Goal: Task Accomplishment & Management: Use online tool/utility

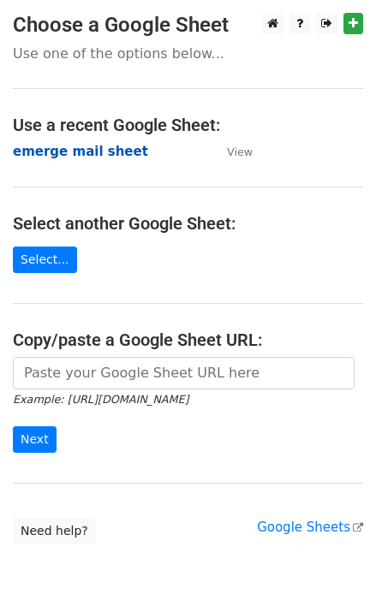
click at [110, 156] on strong "emerge mail sheet" at bounding box center [80, 151] width 135 height 15
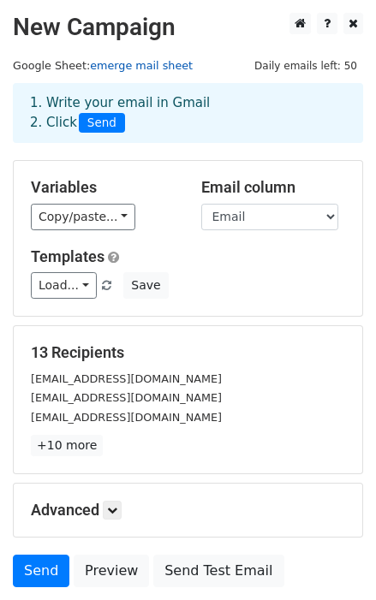
click at [140, 65] on link "emerge mail sheet" at bounding box center [141, 65] width 103 height 13
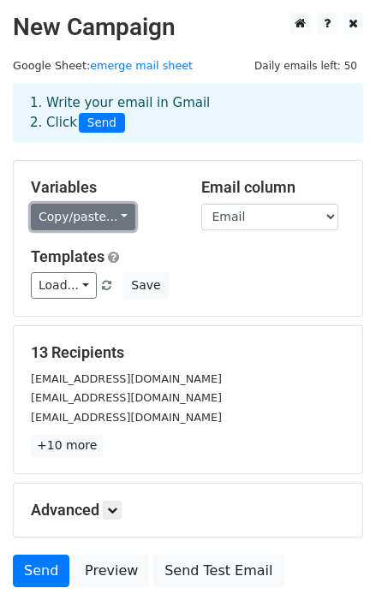
click at [107, 215] on link "Copy/paste..." at bounding box center [83, 217] width 104 height 27
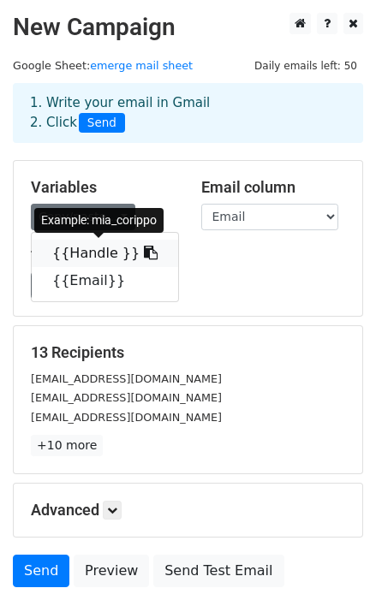
click at [140, 253] on link "{{Handle }}" at bounding box center [105, 253] width 146 height 27
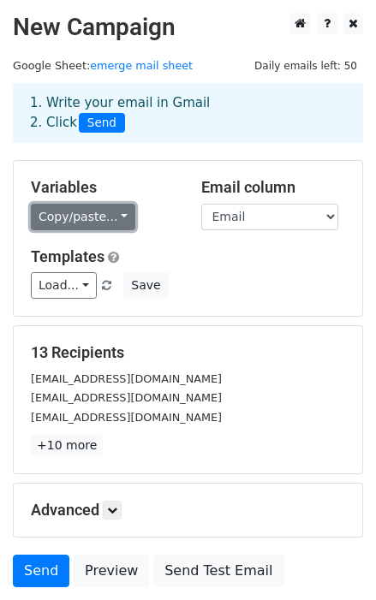
click at [98, 226] on link "Copy/paste..." at bounding box center [83, 217] width 104 height 27
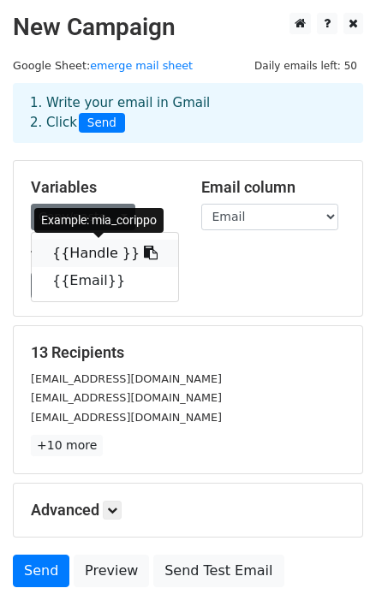
click at [144, 252] on icon at bounding box center [151, 253] width 14 height 14
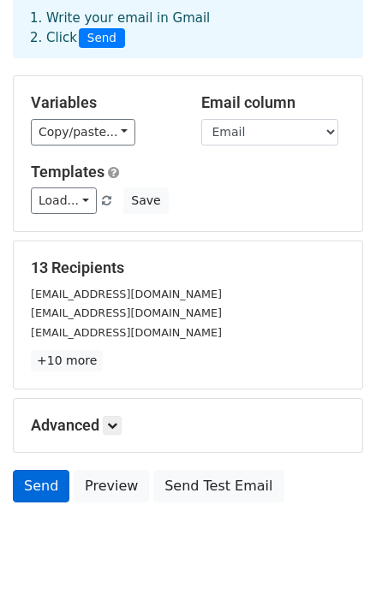
scroll to position [130, 0]
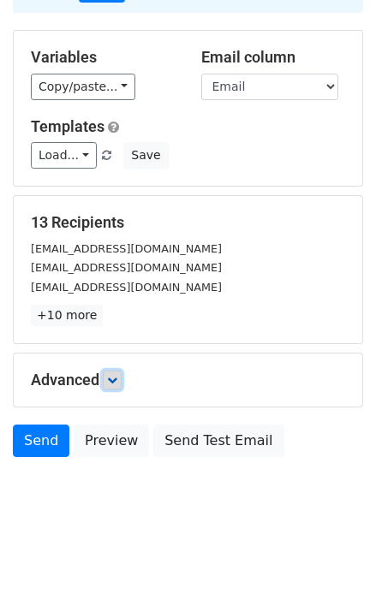
click at [114, 375] on icon at bounding box center [112, 380] width 10 height 10
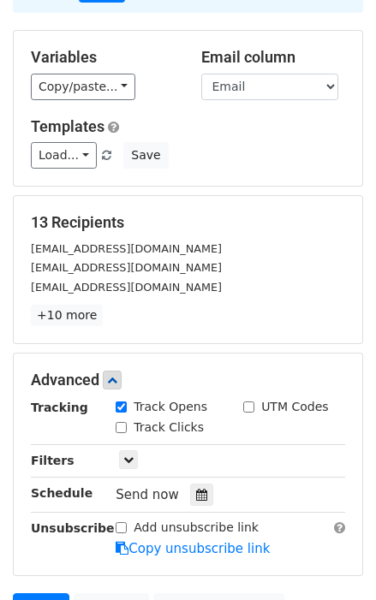
click at [195, 327] on div "13 Recipients miacorippo1@gmail.com grace@social-alchemists.com teamallieapplet…" at bounding box center [188, 269] width 349 height 147
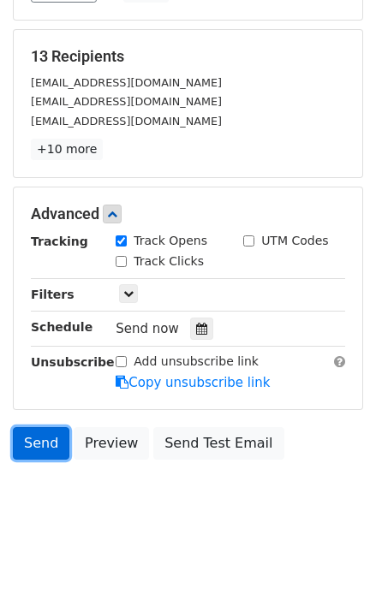
click at [51, 436] on link "Send" at bounding box center [41, 443] width 57 height 33
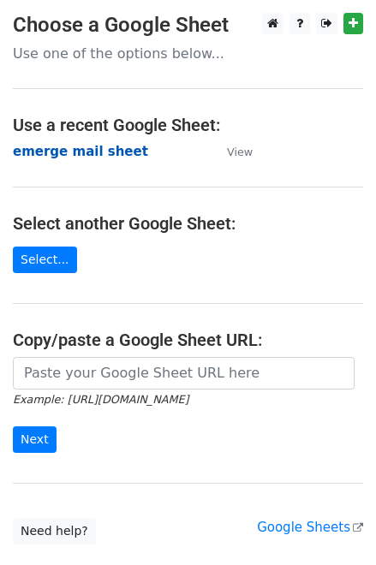
click at [122, 155] on strong "emerge mail sheet" at bounding box center [80, 151] width 135 height 15
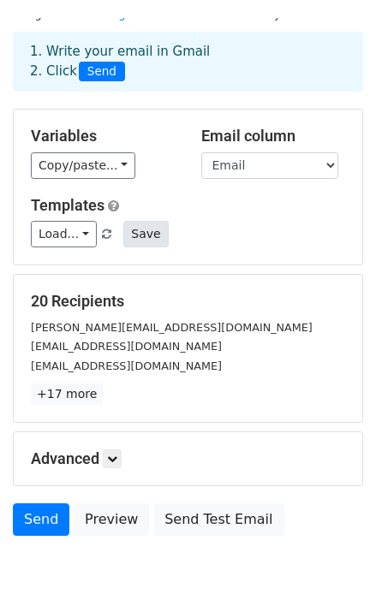
scroll to position [96, 0]
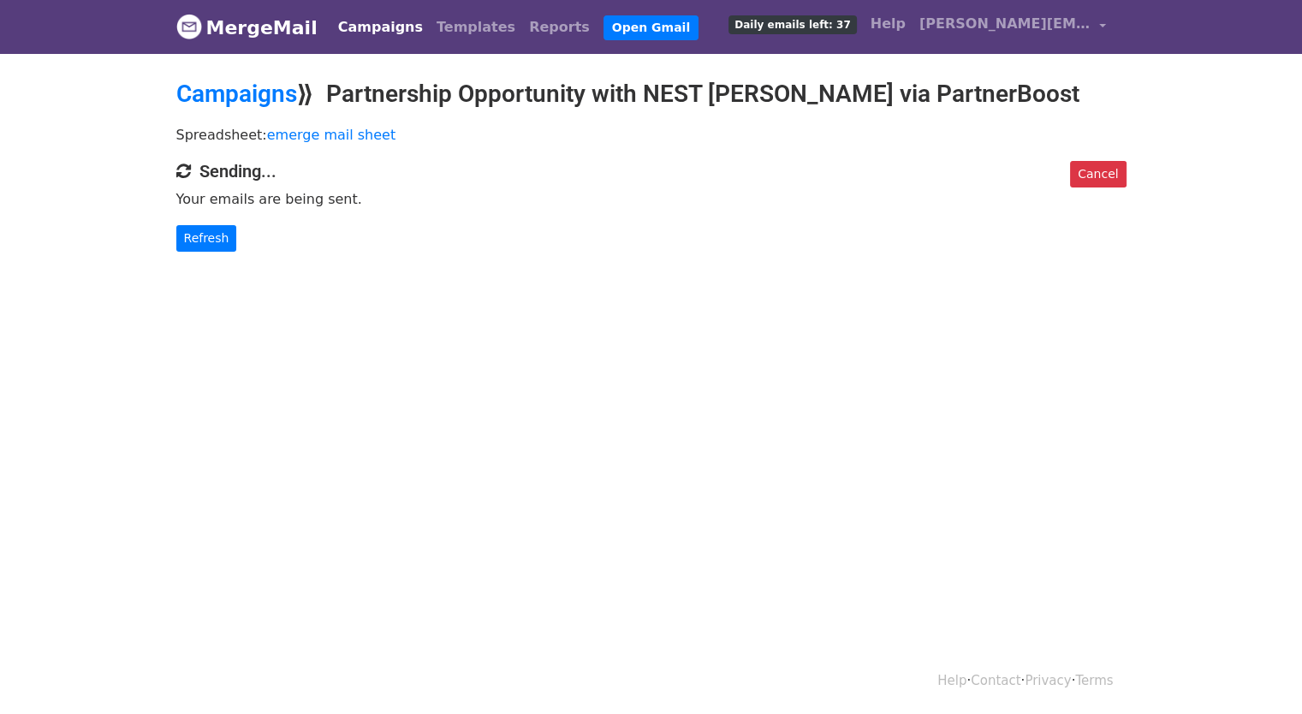
click at [390, 244] on p "Refresh" at bounding box center [651, 238] width 950 height 27
click at [180, 235] on link "Refresh" at bounding box center [206, 238] width 61 height 27
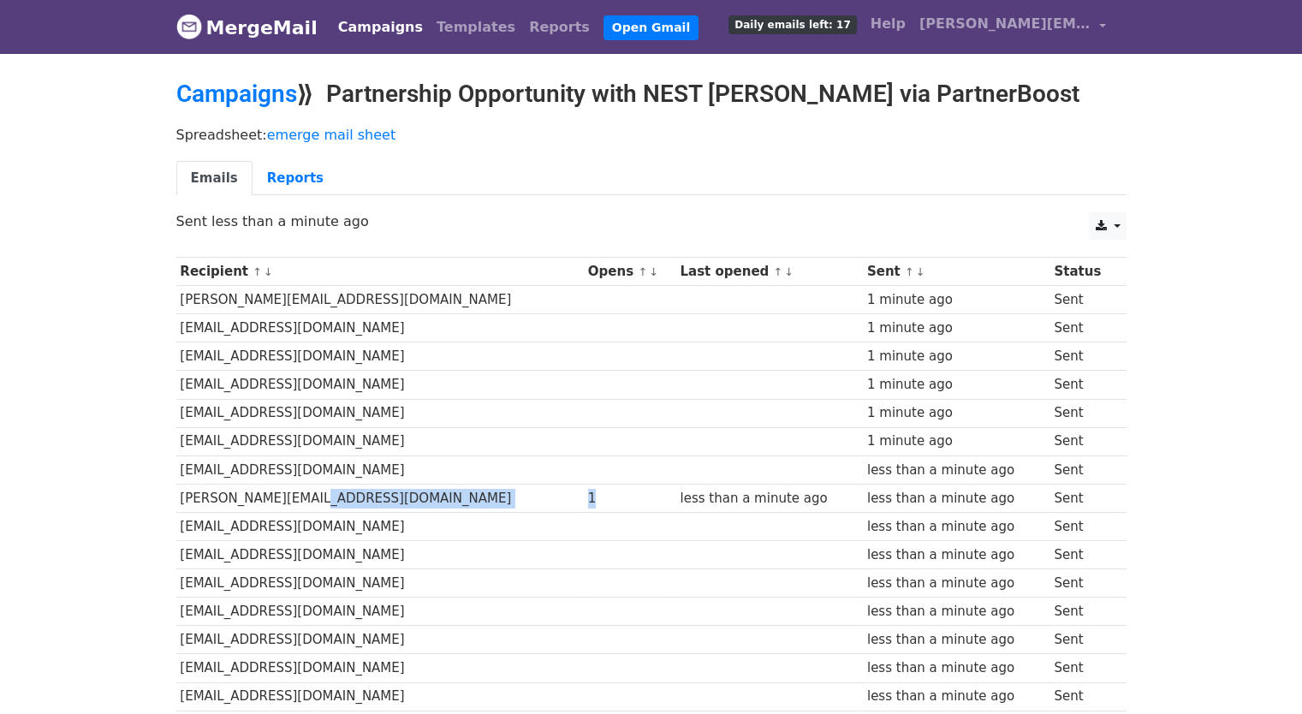
drag, startPoint x: 579, startPoint y: 503, endPoint x: 537, endPoint y: 498, distance: 42.3
click at [537, 498] on tr "mandy@pearpop.com 1 less than a minute ago less than a minute ago Sent" at bounding box center [651, 498] width 950 height 28
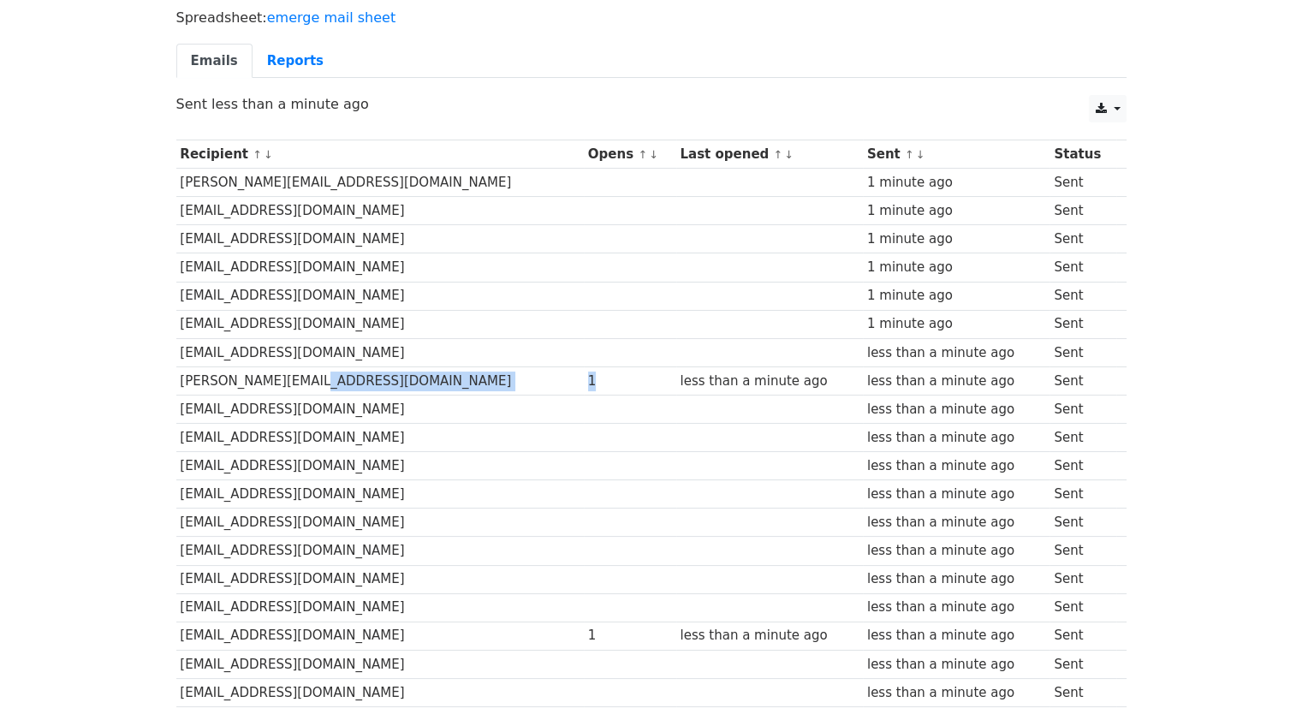
scroll to position [257, 0]
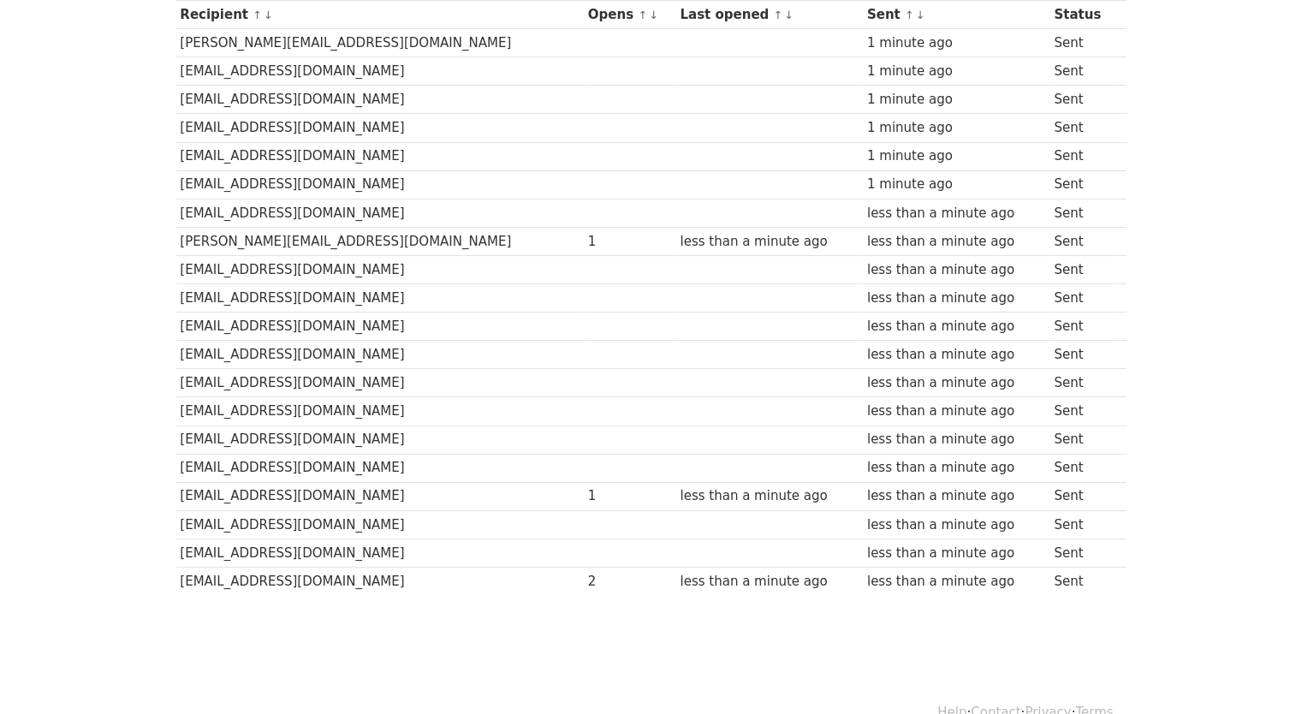
click at [588, 489] on div "1" at bounding box center [630, 496] width 84 height 20
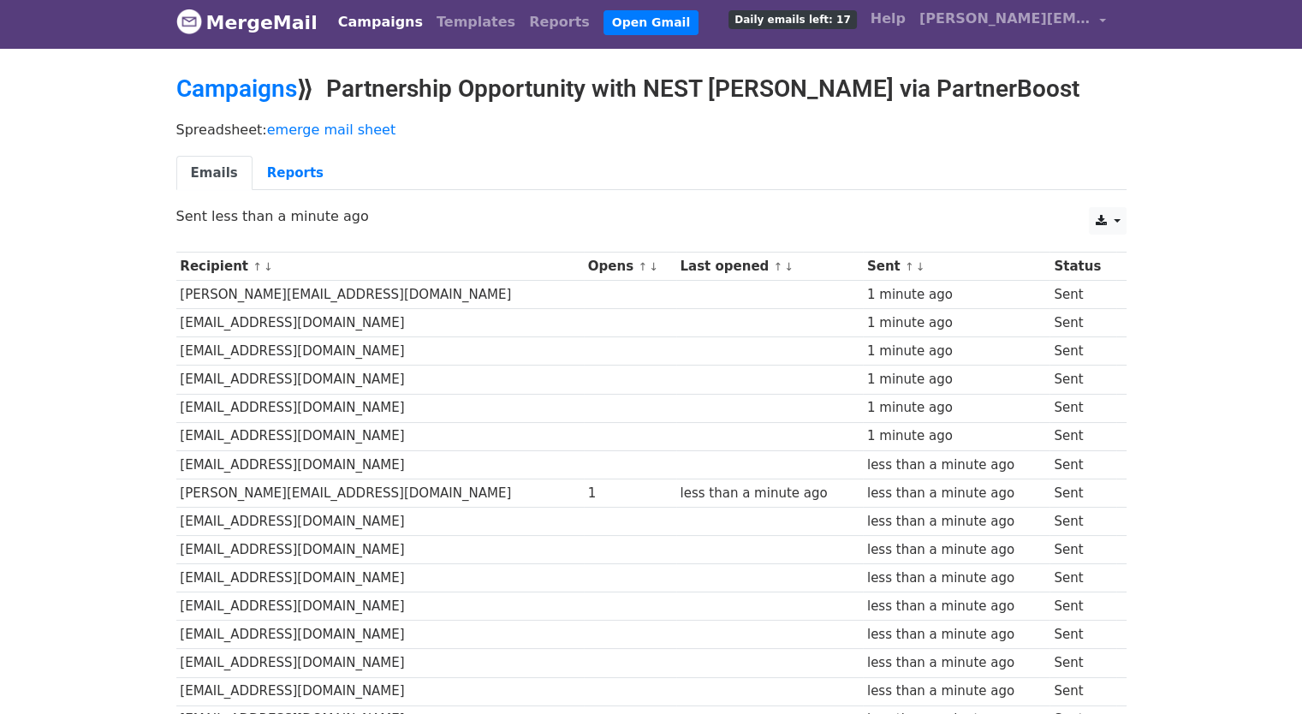
scroll to position [0, 0]
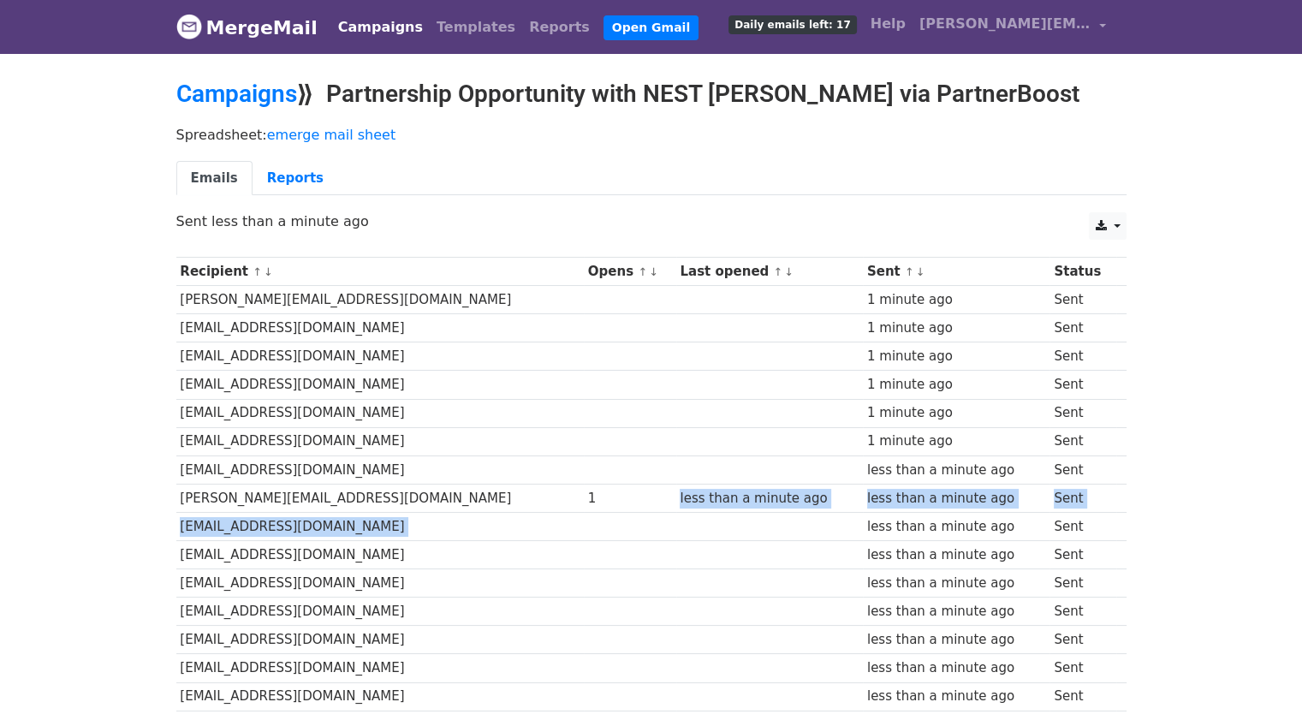
drag, startPoint x: 627, startPoint y: 498, endPoint x: 770, endPoint y: 514, distance: 143.9
click at [770, 514] on tbody "Recipient ↑ ↓ Opens ↑ ↓ Last opened ↑ ↓ Sent ↑ ↓ Status marie@tusktribe.com 1 m…" at bounding box center [651, 555] width 950 height 594
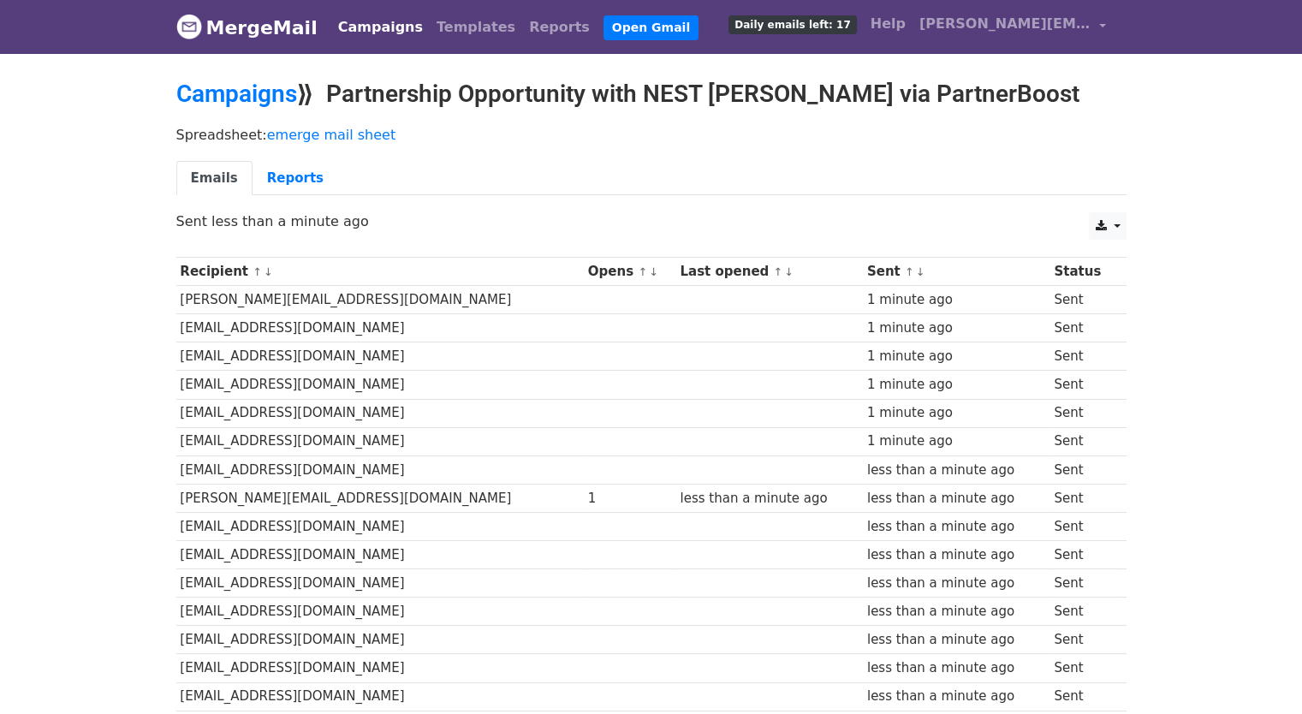
click at [742, 569] on td at bounding box center [769, 583] width 187 height 28
click at [273, 174] on link "Reports" at bounding box center [296, 178] width 86 height 35
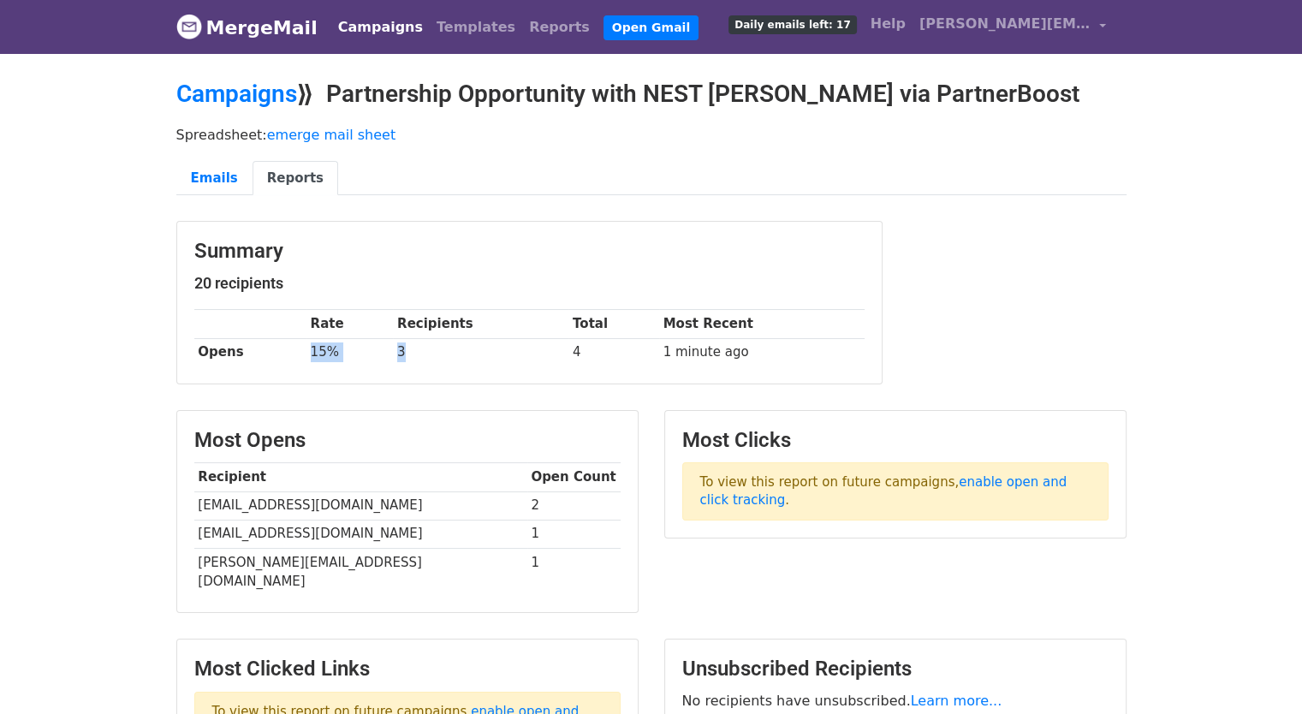
drag, startPoint x: 440, startPoint y: 350, endPoint x: 305, endPoint y: 350, distance: 135.3
click at [305, 350] on tr "Opens 15% 3 4 1 minute ago" at bounding box center [529, 352] width 670 height 28
click at [418, 350] on td "3" at bounding box center [481, 352] width 176 height 28
drag, startPoint x: 423, startPoint y: 349, endPoint x: 280, endPoint y: 355, distance: 143.2
click at [280, 355] on tr "Opens 15% 3 4 1 minute ago" at bounding box center [529, 352] width 670 height 28
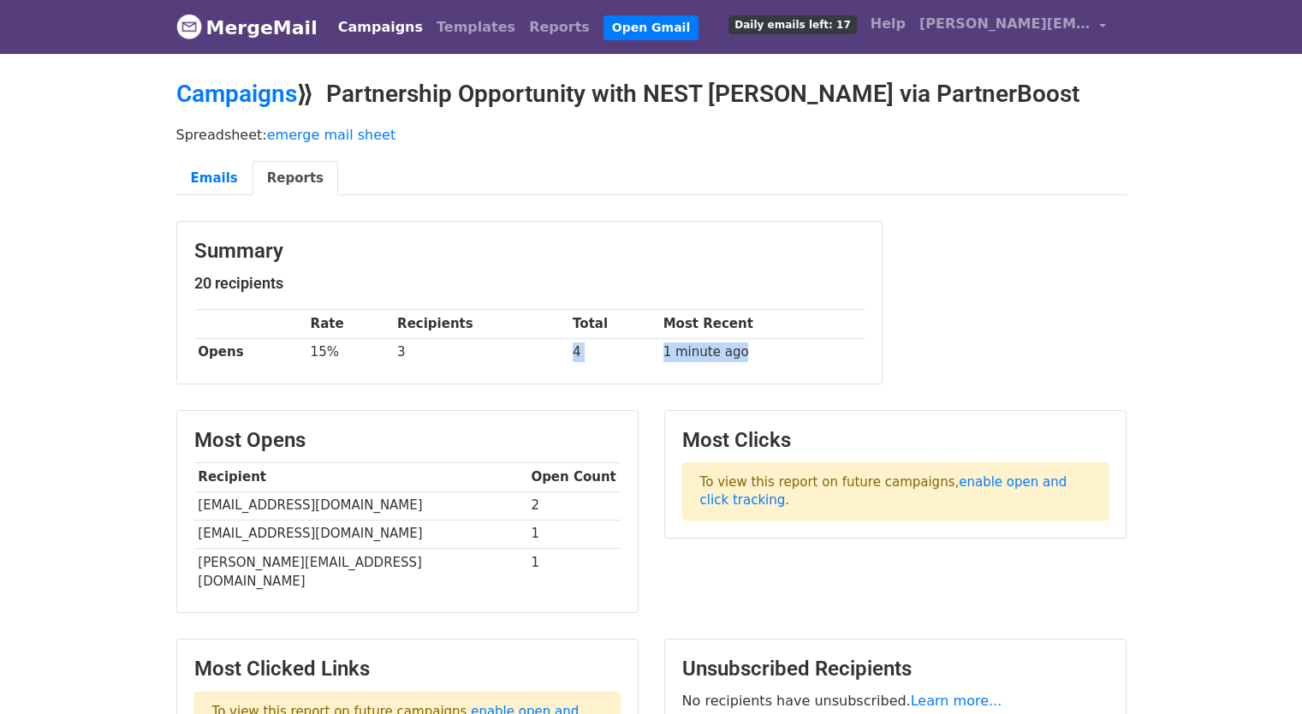
drag, startPoint x: 565, startPoint y: 361, endPoint x: 819, endPoint y: 358, distance: 253.5
click at [819, 358] on tr "Opens 15% 3 4 1 minute ago" at bounding box center [529, 352] width 670 height 28
